Goal: Communication & Community: Participate in discussion

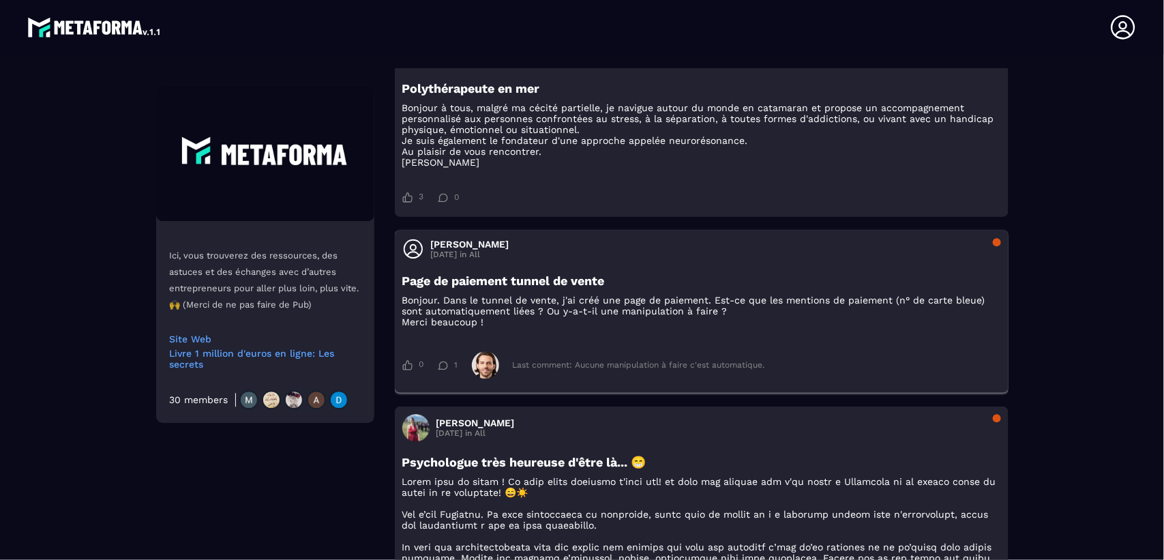
scroll to position [1364, 0]
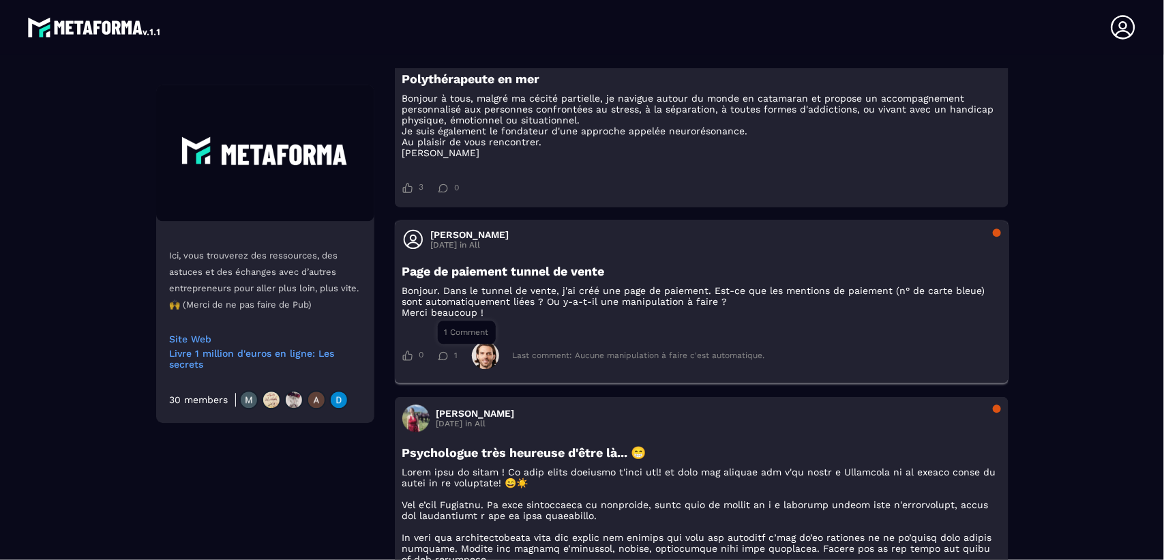
click at [438, 360] on icon at bounding box center [443, 355] width 10 height 9
click at [445, 360] on div "1" at bounding box center [448, 356] width 20 height 10
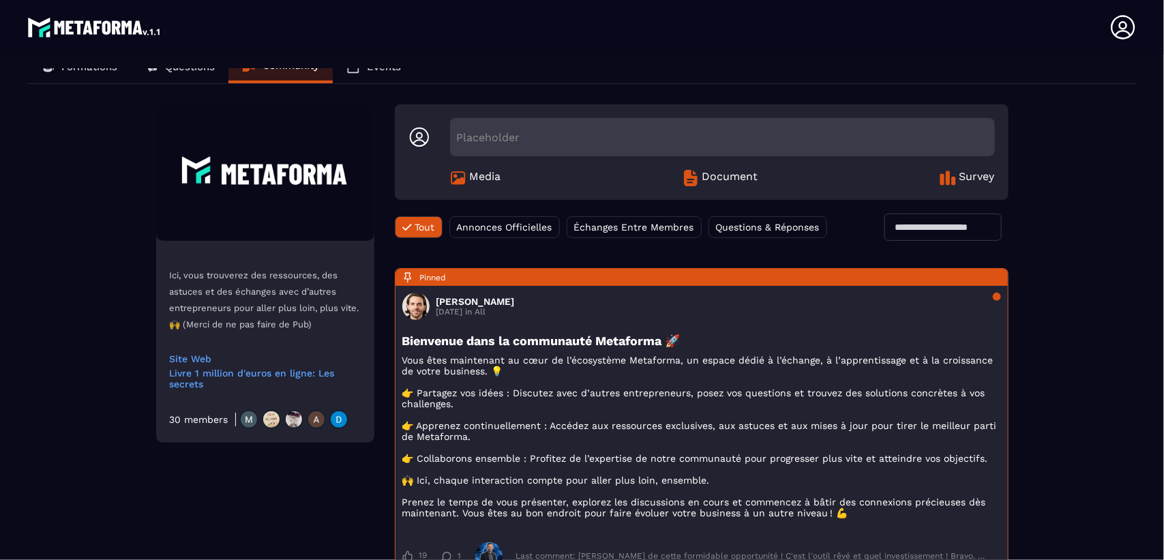
scroll to position [0, 0]
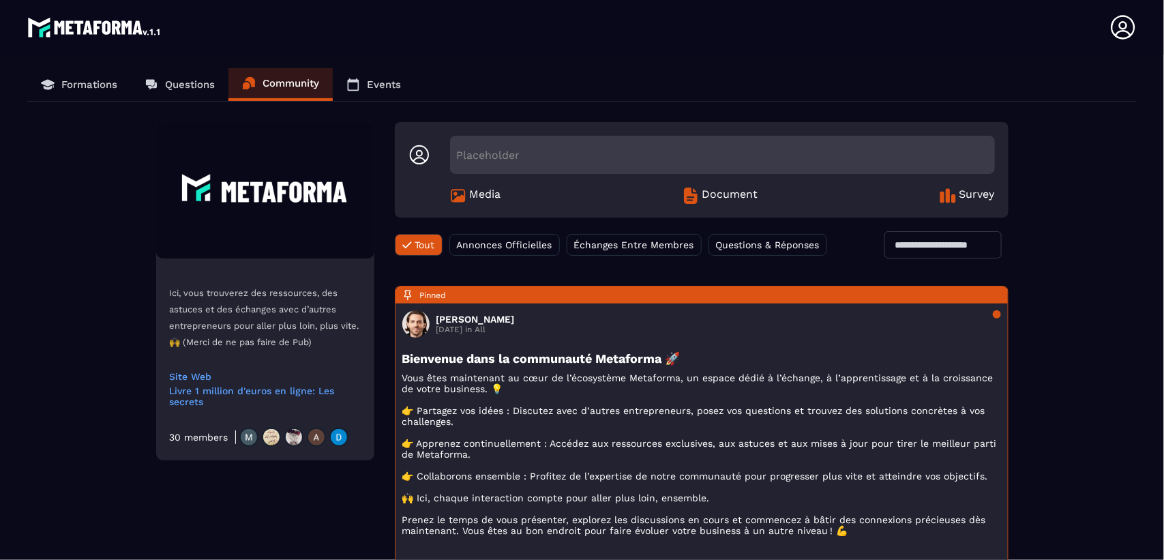
click at [379, 85] on p "Events" at bounding box center [384, 84] width 34 height 12
click at [168, 85] on p "Questions" at bounding box center [190, 84] width 50 height 12
click at [76, 80] on p "Formations" at bounding box center [89, 84] width 56 height 12
click at [179, 87] on p "Questions" at bounding box center [190, 84] width 50 height 12
click at [100, 84] on p "Formations" at bounding box center [89, 84] width 56 height 12
